Goal: Task Accomplishment & Management: Use online tool/utility

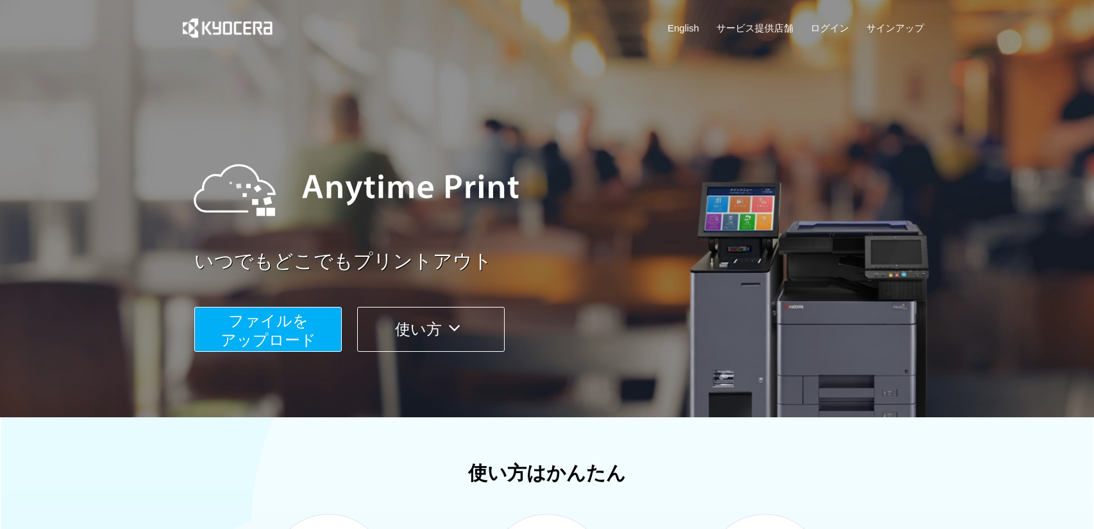
click at [271, 336] on span "ファイルを ​​アップロード" at bounding box center [269, 330] width 96 height 37
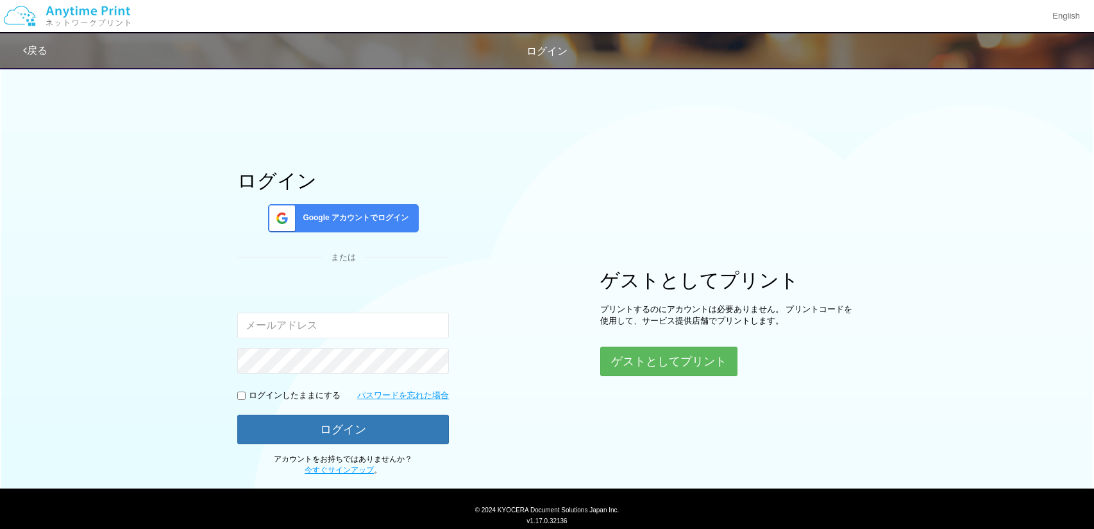
click at [356, 219] on span "Google アカウントでログイン" at bounding box center [353, 217] width 111 height 11
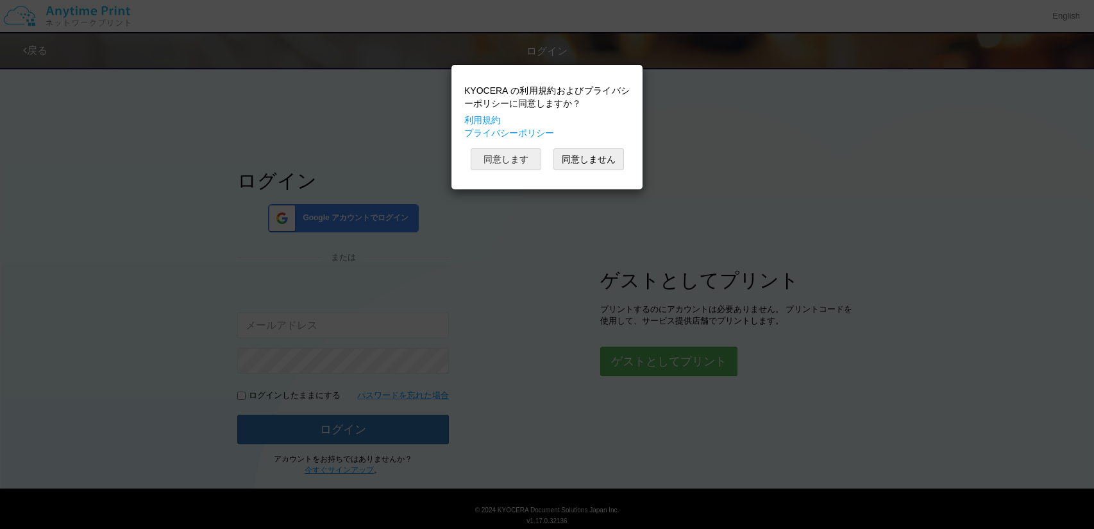
click at [495, 160] on button "同意します" at bounding box center [506, 159] width 71 height 22
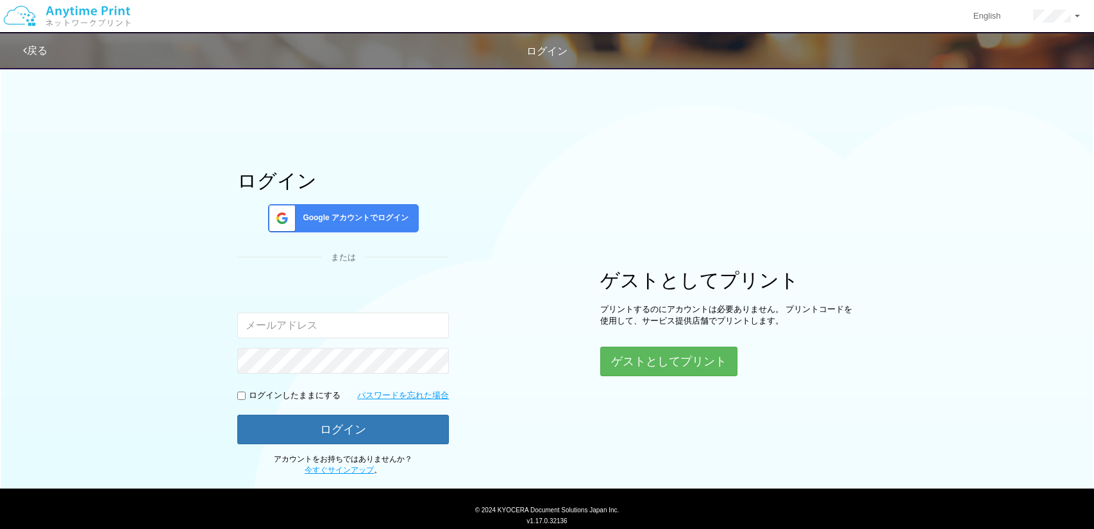
click at [541, 53] on span "ログイン" at bounding box center [547, 51] width 41 height 11
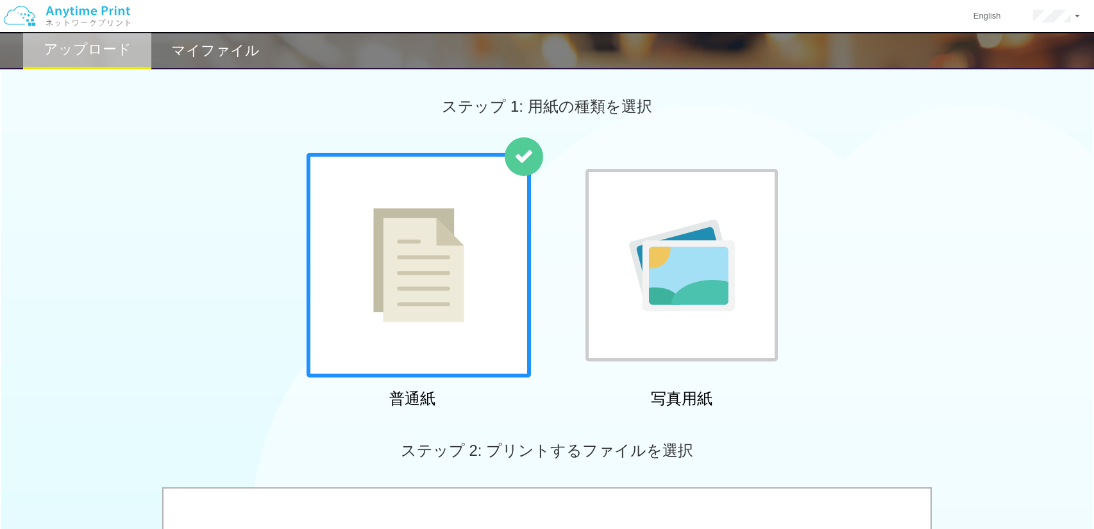
click at [419, 273] on img at bounding box center [418, 265] width 91 height 114
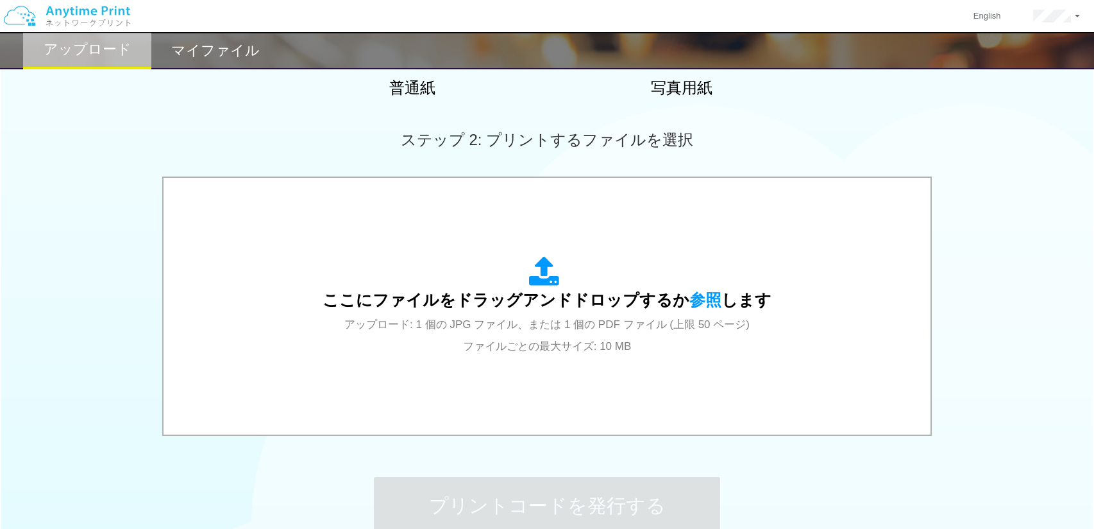
scroll to position [318, 0]
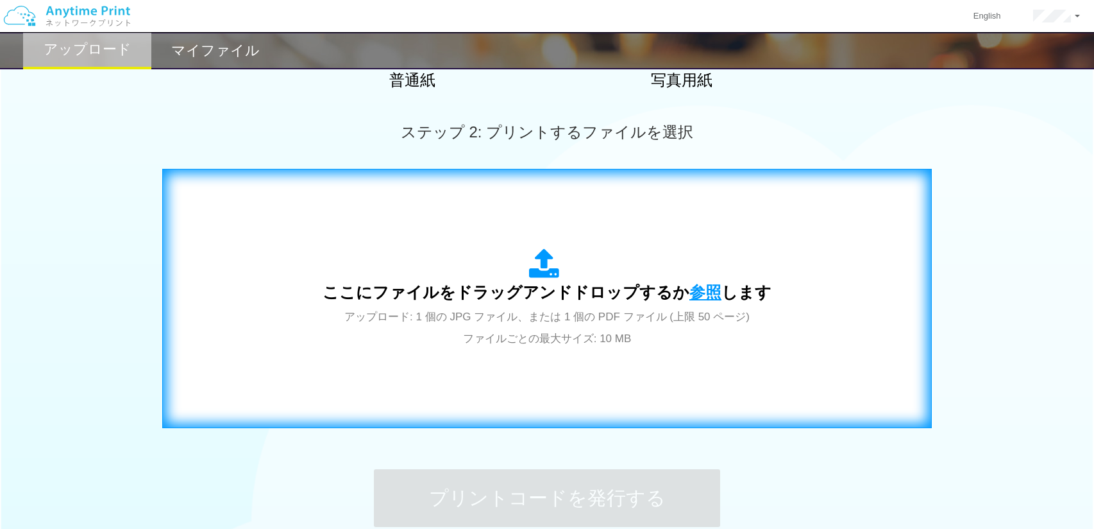
click at [705, 287] on span "参照" at bounding box center [706, 292] width 32 height 18
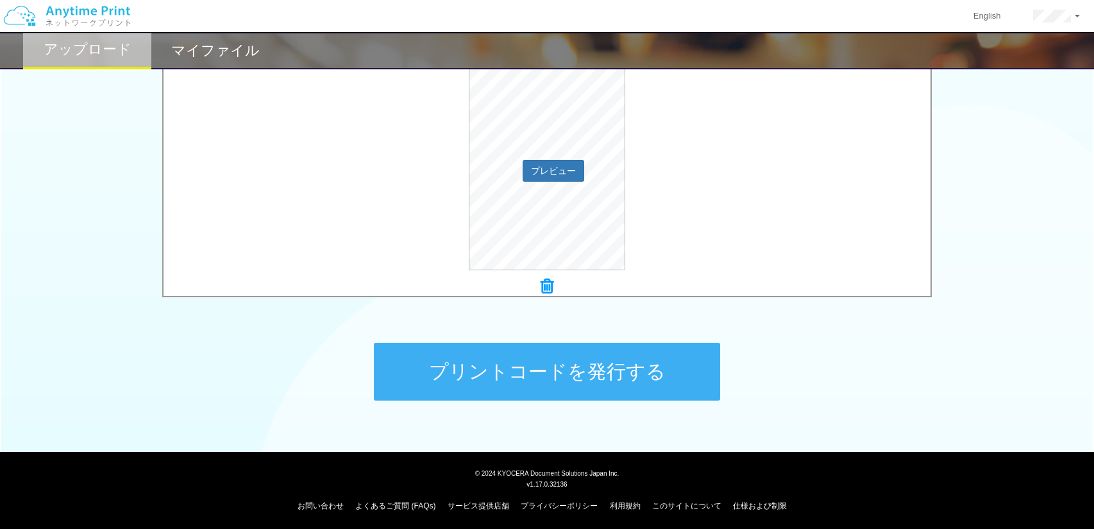
scroll to position [447, 0]
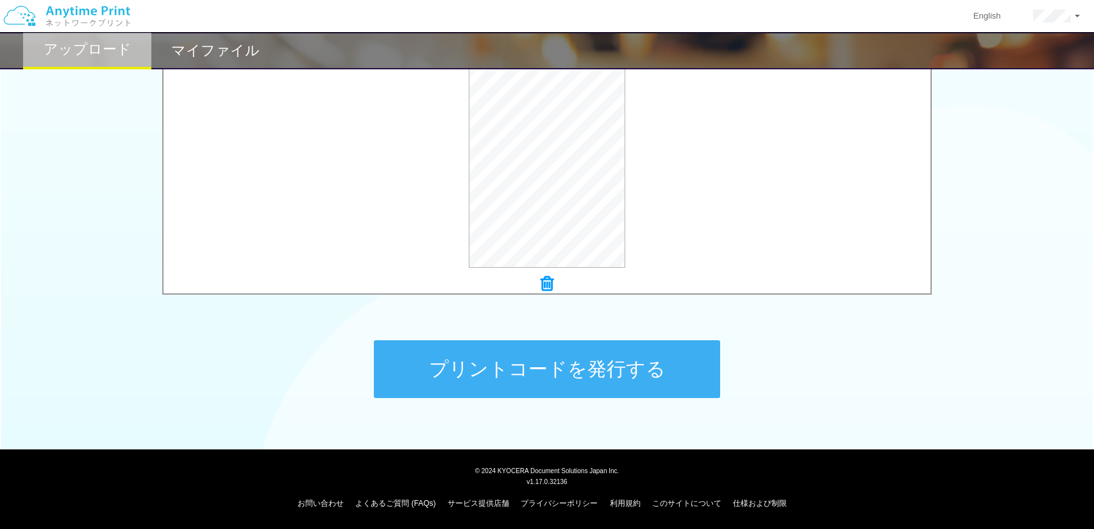
click at [652, 366] on button "プリントコードを発行する" at bounding box center [547, 369] width 346 height 58
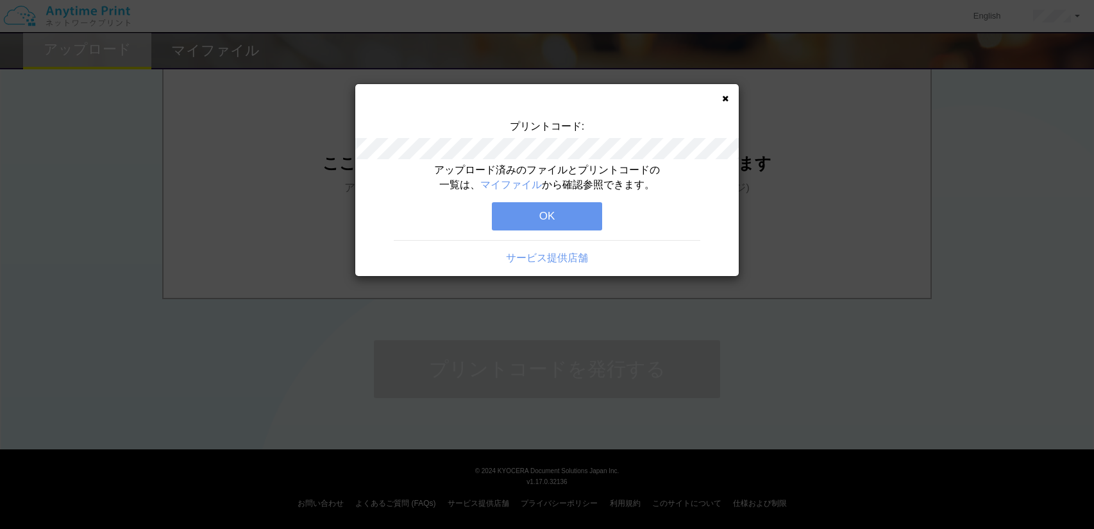
click at [582, 217] on button "OK" at bounding box center [547, 216] width 110 height 28
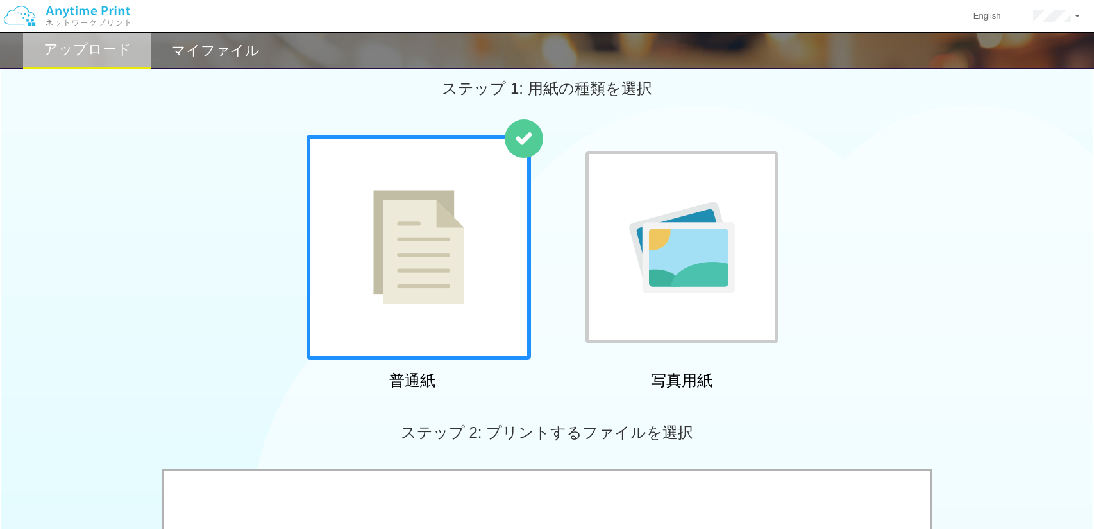
scroll to position [0, 0]
